Goal: Task Accomplishment & Management: Use online tool/utility

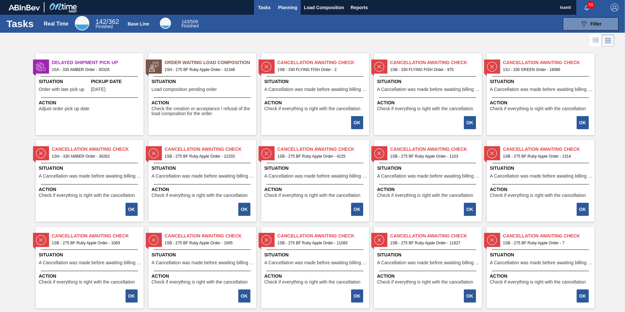
click at [285, 10] on span "Planning" at bounding box center [287, 8] width 19 height 8
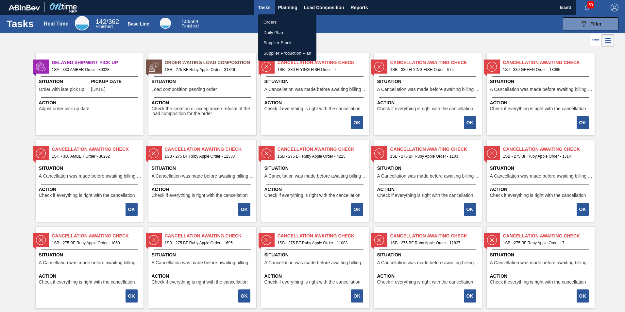
click at [272, 20] on li "Orders" at bounding box center [287, 22] width 58 height 10
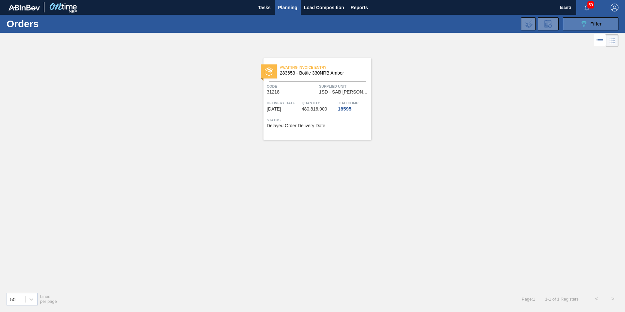
click at [566, 24] on button "089F7B8B-B2A5-4AFE-B5C0-19BA573D28AC Filter" at bounding box center [591, 23] width 56 height 13
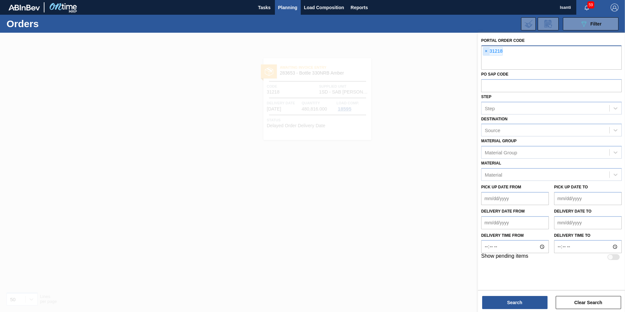
click at [488, 51] on span "×" at bounding box center [486, 51] width 6 height 8
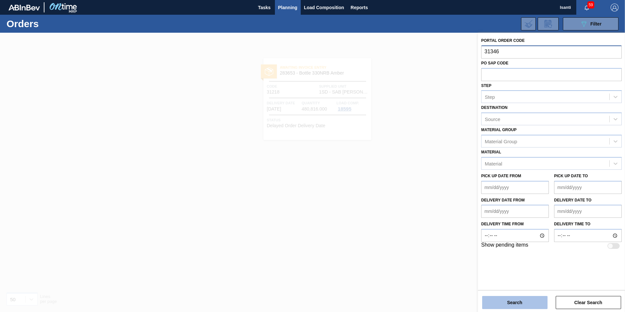
type input "31346"
click at [535, 301] on button "Search" at bounding box center [515, 302] width 65 height 13
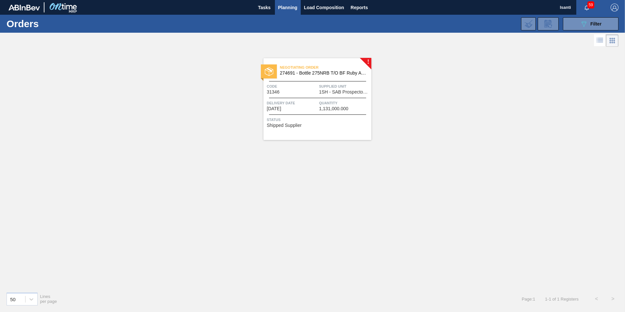
click at [311, 101] on span "Delivery Date" at bounding box center [292, 103] width 51 height 7
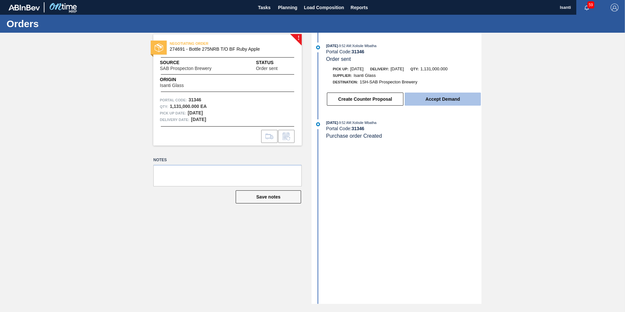
click at [451, 101] on button "Accept Demand" at bounding box center [443, 99] width 76 height 13
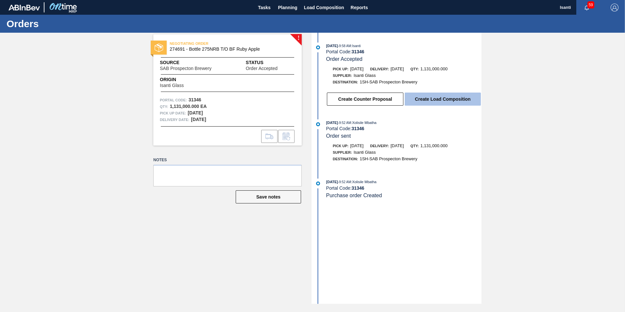
click at [432, 100] on button "Create Load Composition" at bounding box center [443, 99] width 76 height 13
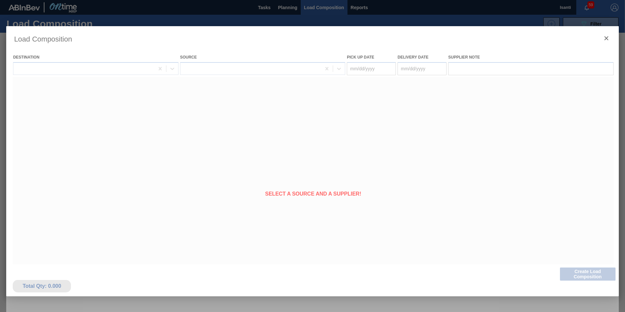
type Date "[DATE]"
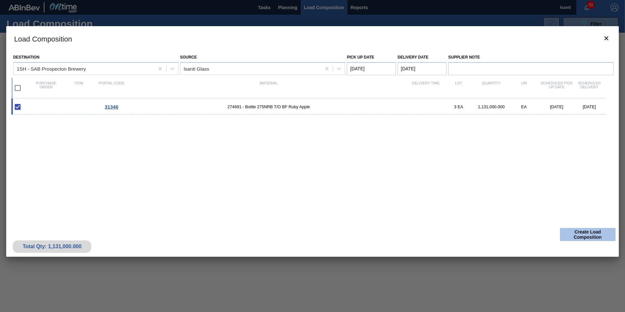
click at [582, 237] on button "Create Load Composition" at bounding box center [588, 234] width 56 height 13
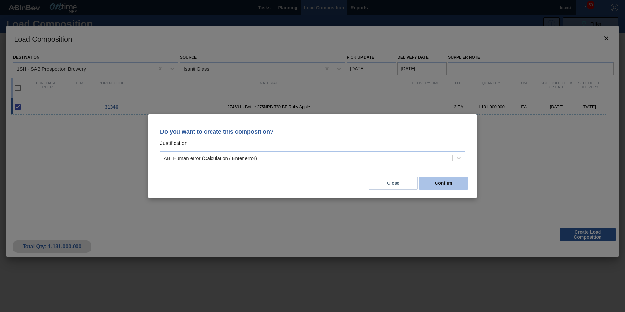
click at [449, 183] on button "Confirm" at bounding box center [443, 183] width 49 height 13
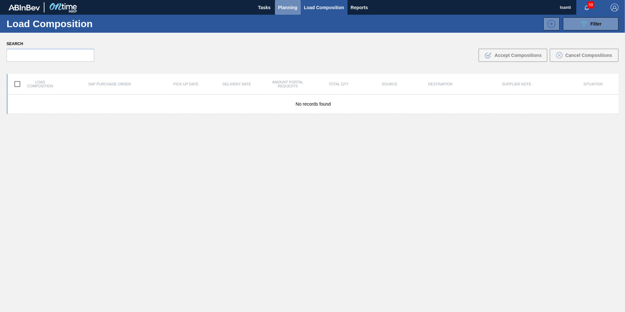
click at [289, 7] on span "Planning" at bounding box center [287, 8] width 19 height 8
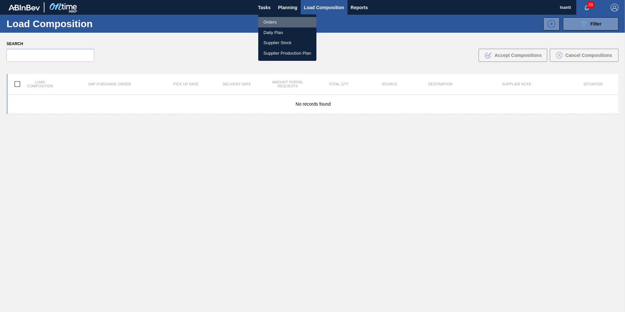
click at [266, 22] on li "Orders" at bounding box center [287, 22] width 58 height 10
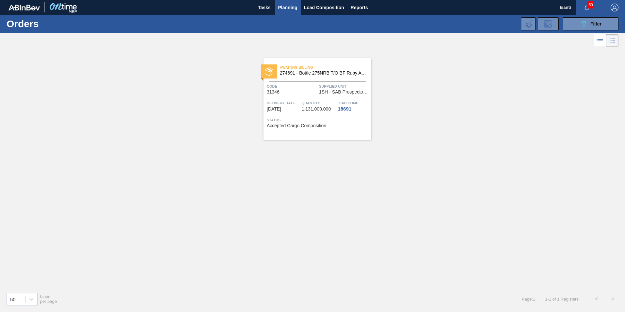
click at [325, 101] on span "Quantity" at bounding box center [318, 103] width 33 height 7
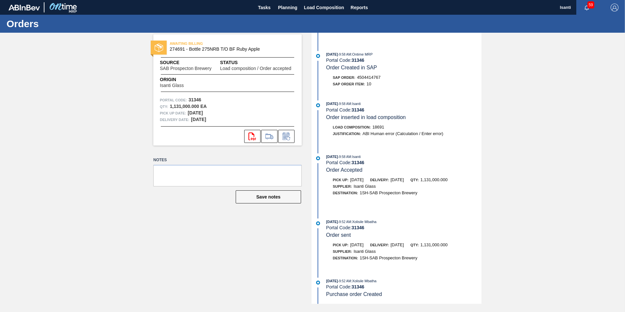
scroll to position [44, 0]
click at [290, 8] on span "Planning" at bounding box center [287, 8] width 19 height 8
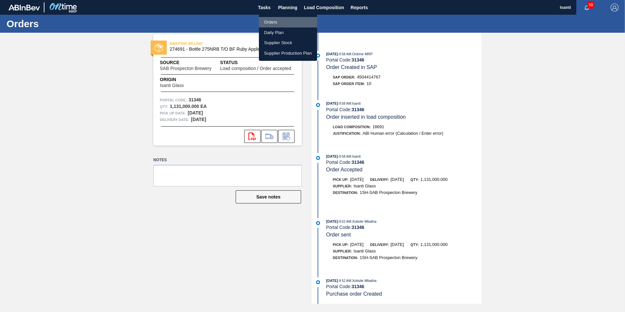
click at [274, 22] on li "Orders" at bounding box center [288, 22] width 58 height 10
